Goal: Entertainment & Leisure: Consume media (video, audio)

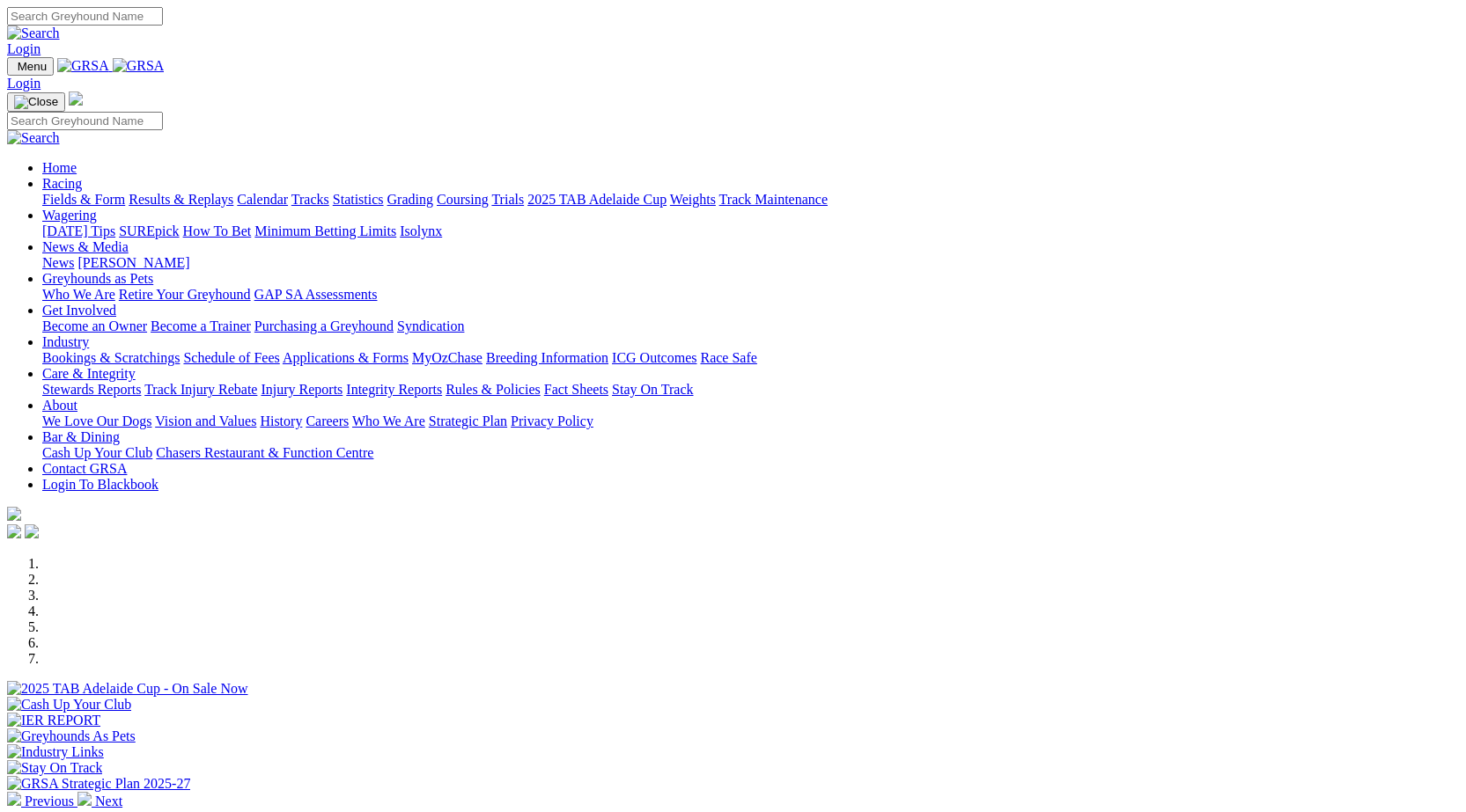
scroll to position [494, 0]
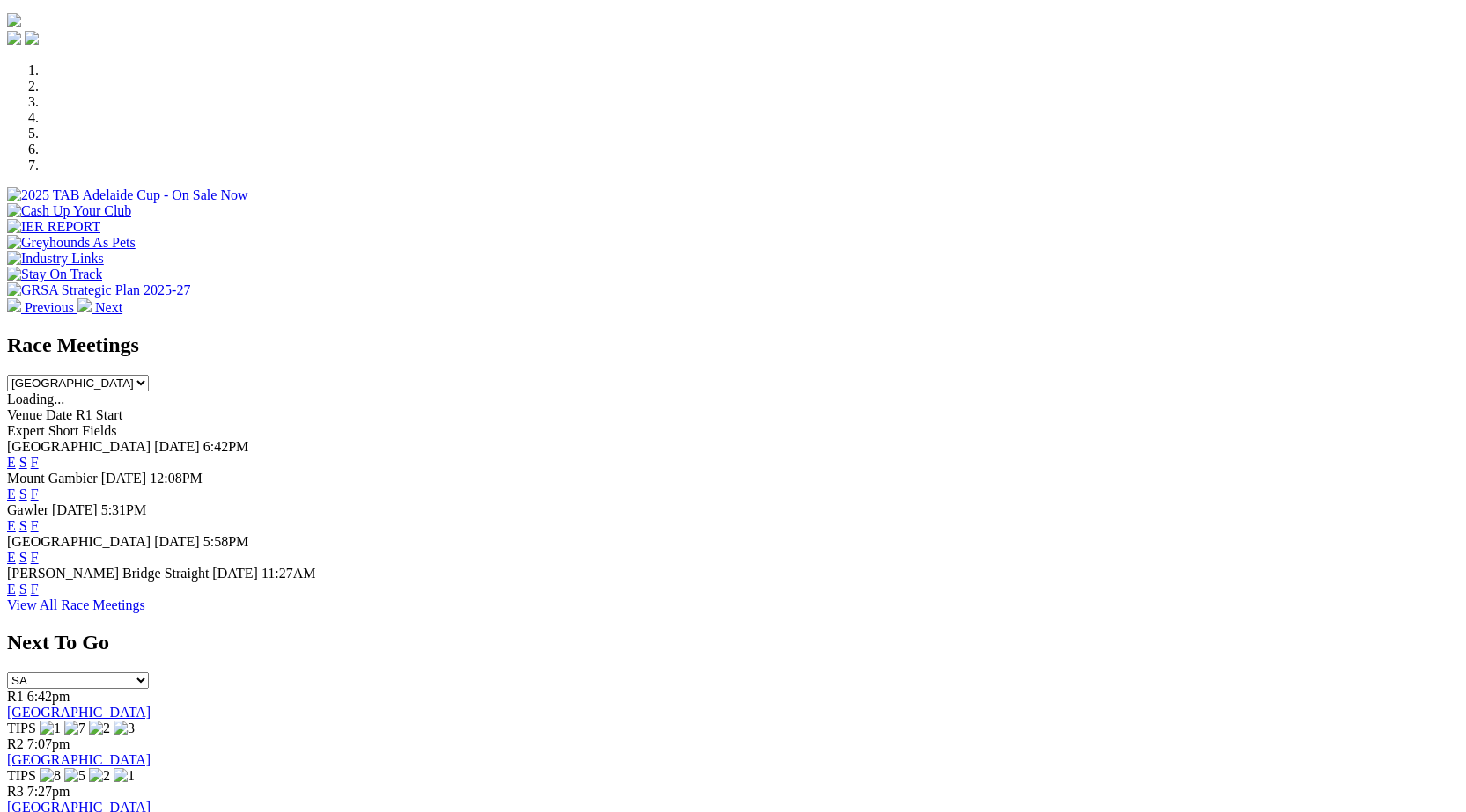
click at [39, 455] on link "F" at bounding box center [34, 462] width 8 height 15
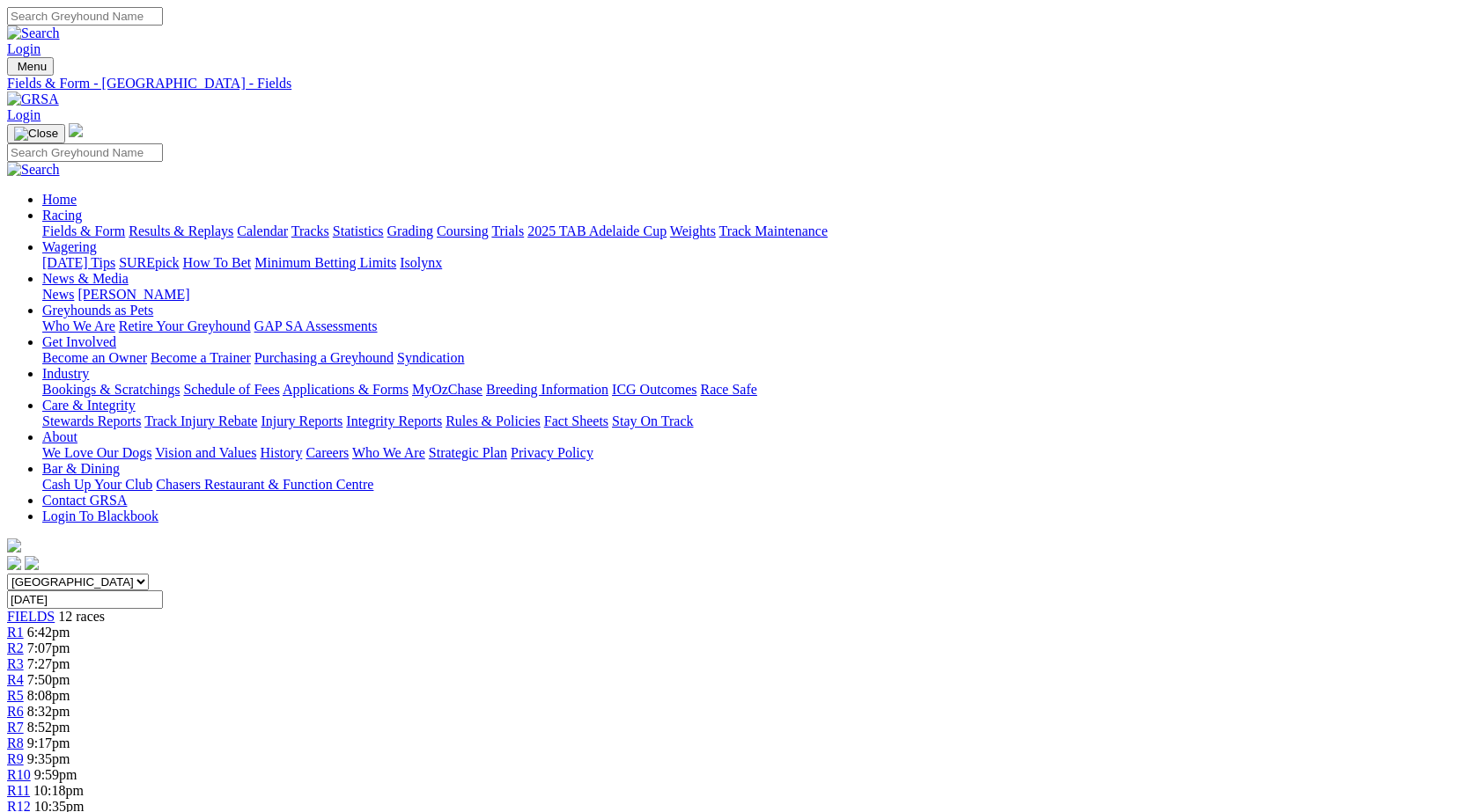
click at [141, 413] on link "Stewards Reports" at bounding box center [92, 421] width 99 height 15
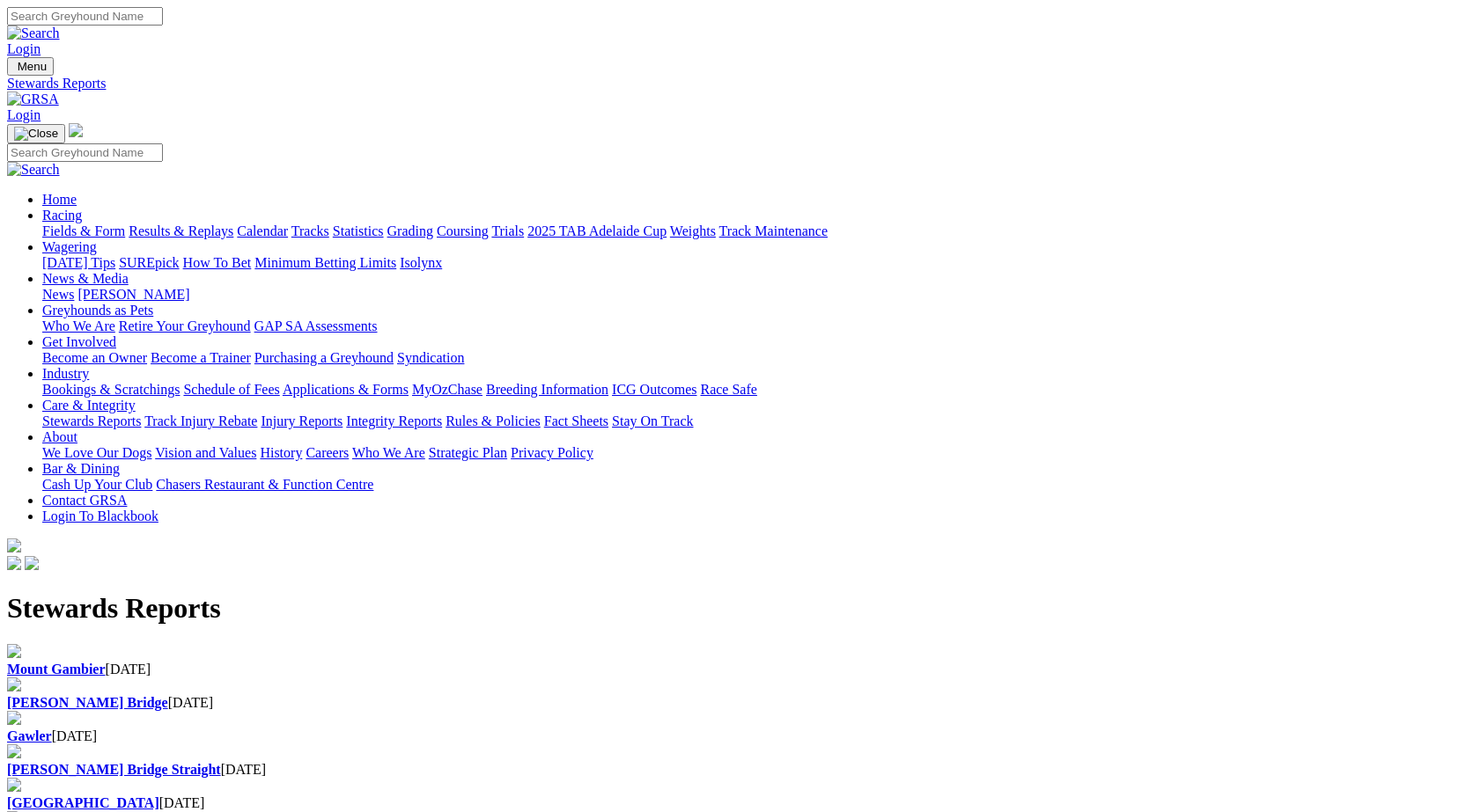
click at [168, 695] on b "[PERSON_NAME] Bridge" at bounding box center [87, 702] width 161 height 15
click at [233, 224] on link "Results & Replays" at bounding box center [181, 231] width 105 height 15
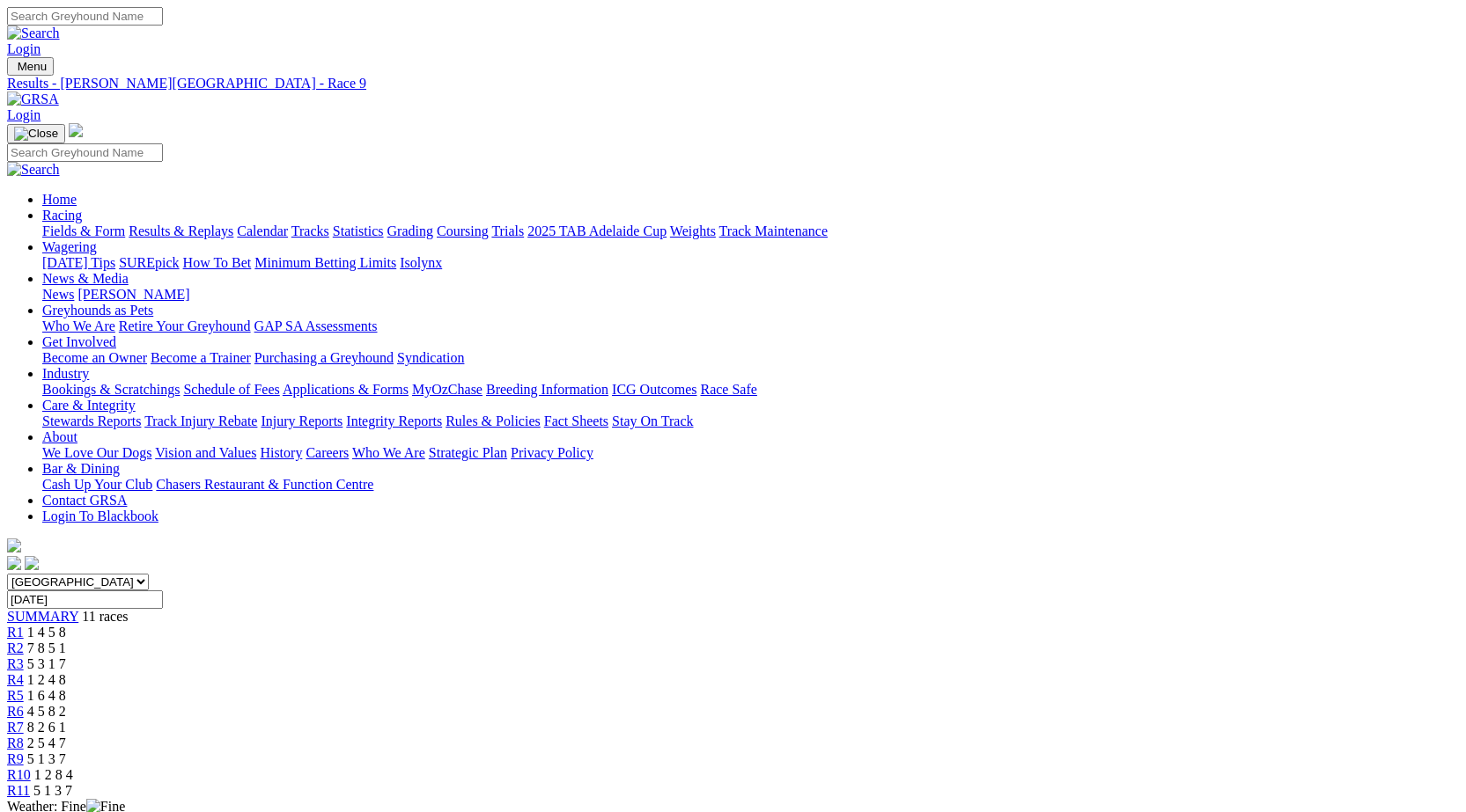
click at [30, 783] on span "R11" at bounding box center [19, 790] width 23 height 15
